Goal: Task Accomplishment & Management: Complete application form

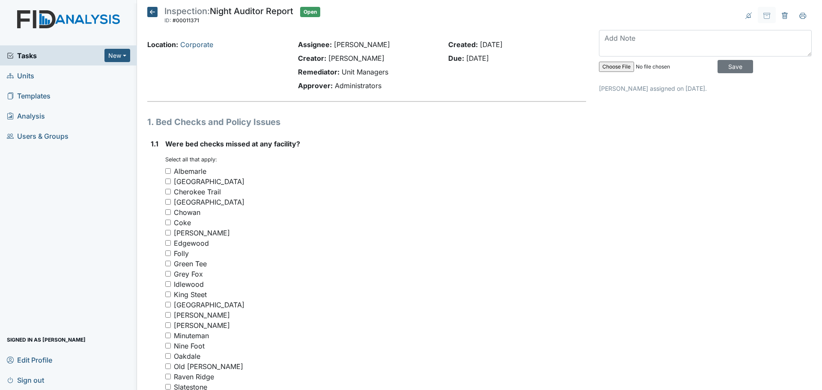
scroll to position [2612, 0]
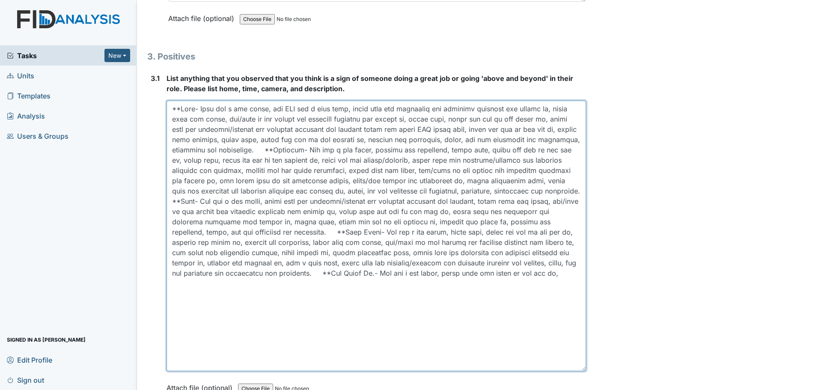
click at [552, 282] on textarea at bounding box center [375, 236] width 419 height 270
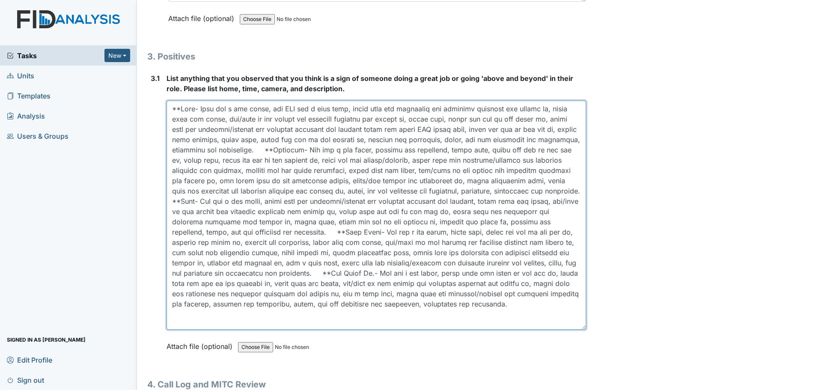
drag, startPoint x: 577, startPoint y: 370, endPoint x: 571, endPoint y: 328, distance: 41.9
click at [571, 328] on textarea at bounding box center [375, 215] width 419 height 229
type textarea "**Coke- They did a med count, one DSP did a meal prep, wiped down the furniture…"
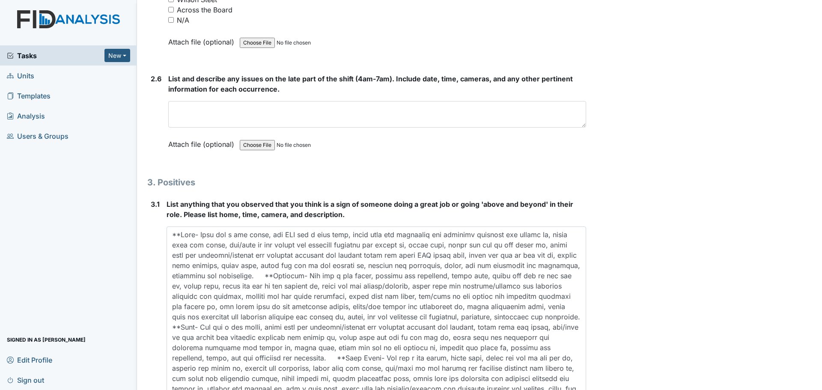
scroll to position [2483, 0]
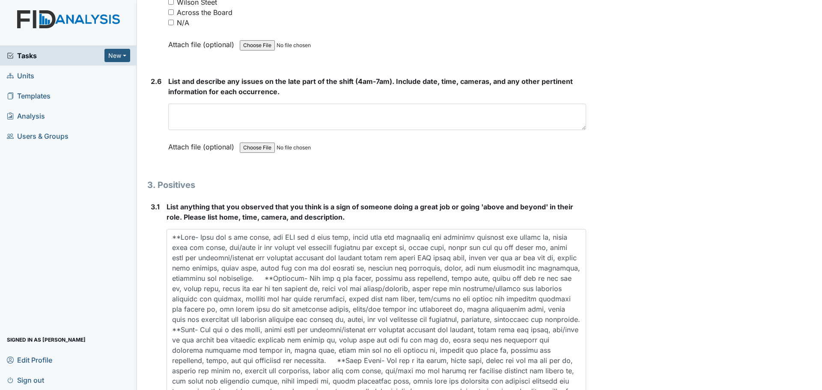
click at [173, 23] on input "N/A" at bounding box center [171, 23] width 6 height 6
checkbox input "true"
click at [255, 118] on textarea at bounding box center [377, 117] width 418 height 27
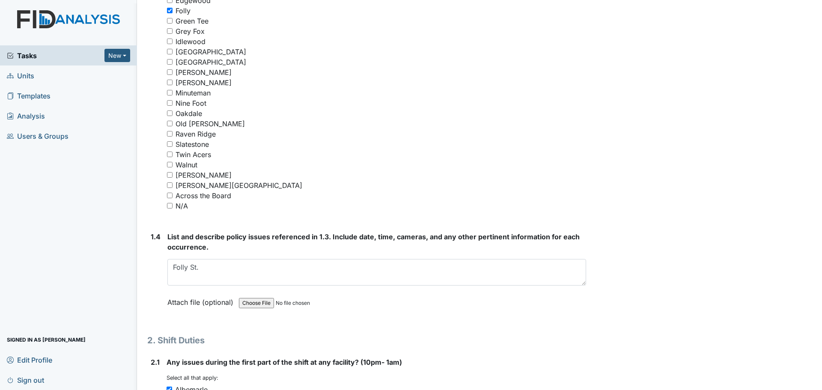
scroll to position [429, 0]
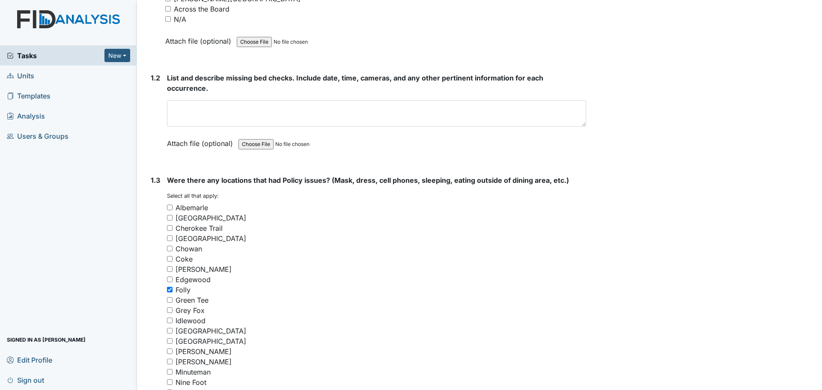
type textarea "Staff finished cleaning and assisted residents."
click at [168, 18] on input "N/A" at bounding box center [168, 19] width 6 height 6
checkbox input "true"
click at [279, 114] on textarea at bounding box center [376, 113] width 419 height 27
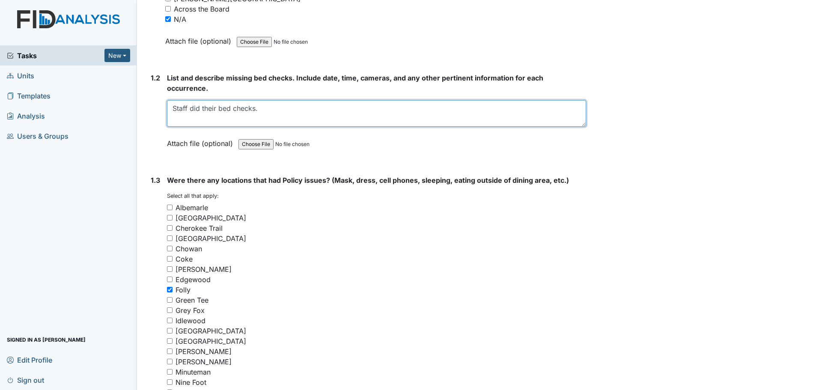
type textarea "Staff did their bed checks."
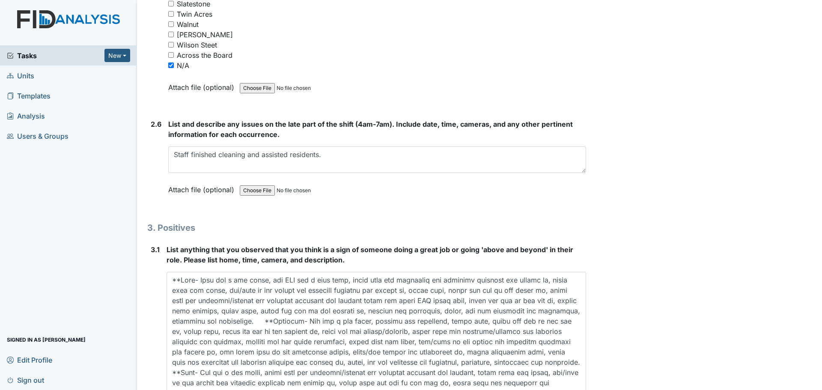
scroll to position [2649, 0]
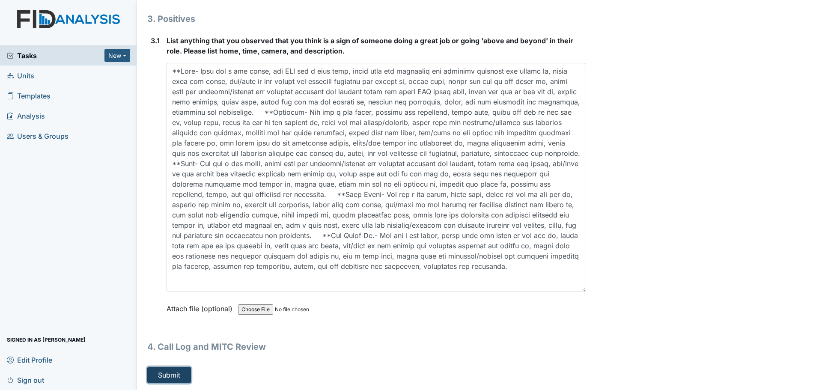
click at [174, 375] on button "Submit" at bounding box center [169, 375] width 44 height 16
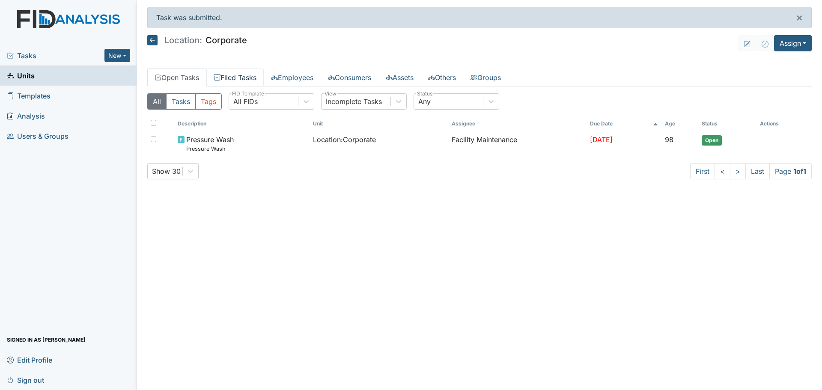
click at [255, 75] on link "Filed Tasks" at bounding box center [234, 77] width 57 height 18
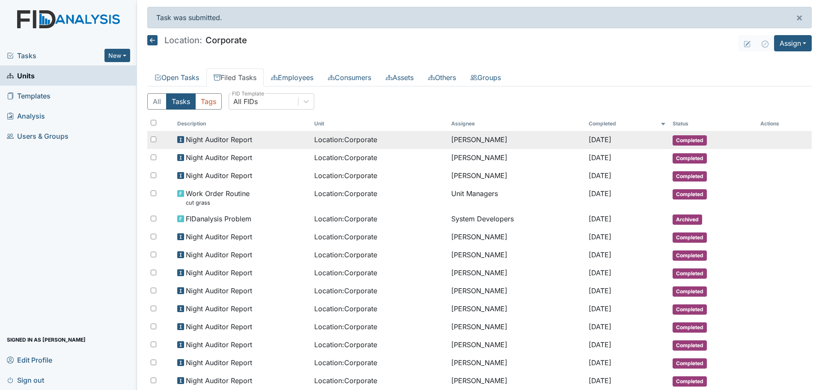
click at [261, 141] on div "Night Auditor Report" at bounding box center [242, 139] width 130 height 10
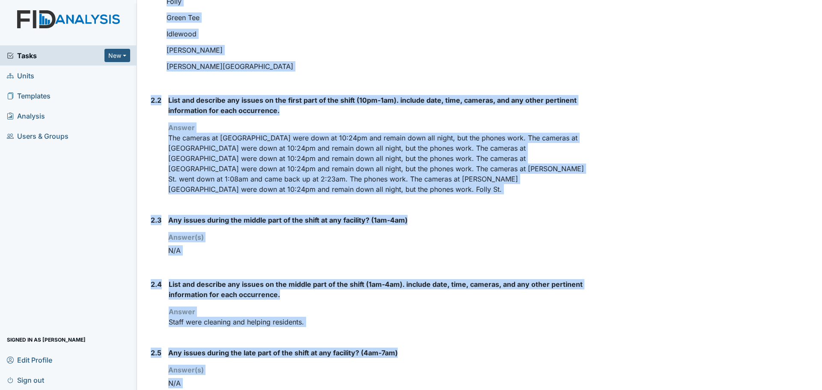
scroll to position [920, 0]
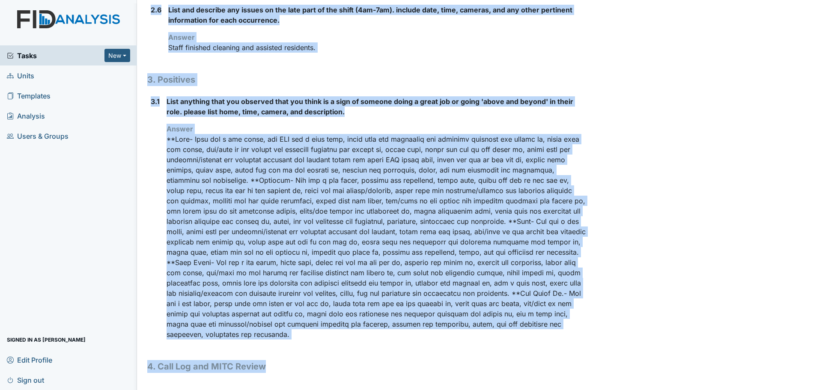
drag, startPoint x: 147, startPoint y: 45, endPoint x: 473, endPoint y: 410, distance: 489.1
click at [473, 389] on html "Tasks New Form Inspection Document Bundle Units Templates Analysis Users & Grou…" at bounding box center [411, 195] width 822 height 390
click at [368, 370] on h1 "4. Call Log and MITC Review" at bounding box center [366, 366] width 439 height 13
drag, startPoint x: 148, startPoint y: 46, endPoint x: 575, endPoint y: 345, distance: 521.3
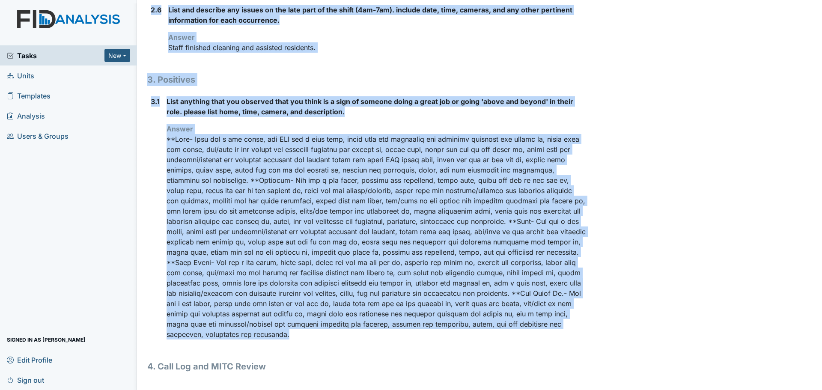
drag, startPoint x: 148, startPoint y: 22, endPoint x: 566, endPoint y: 343, distance: 526.7
copy div "Location: Corporate Assignee: [PERSON_NAME] Creator: [PERSON_NAME] Remediator: …"
